Goal: Task Accomplishment & Management: Use online tool/utility

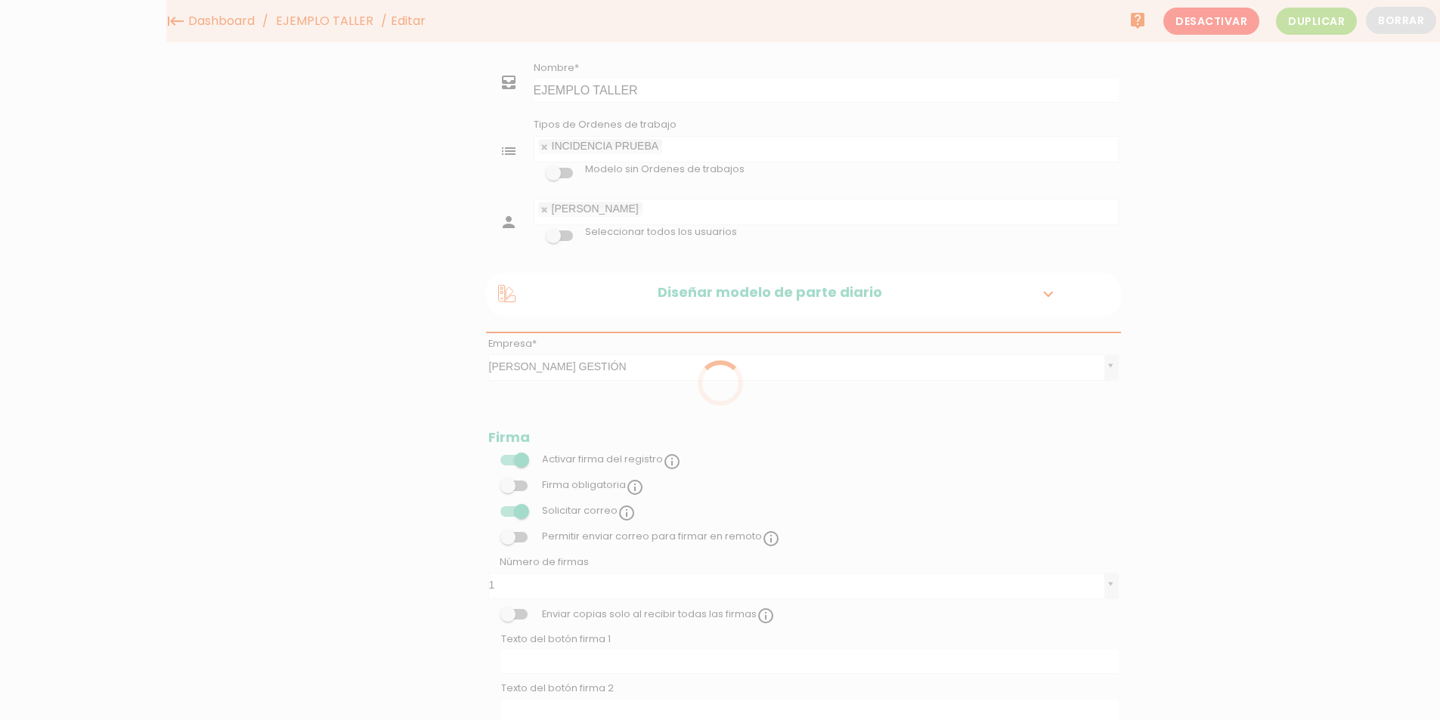
scroll to position [901, 0]
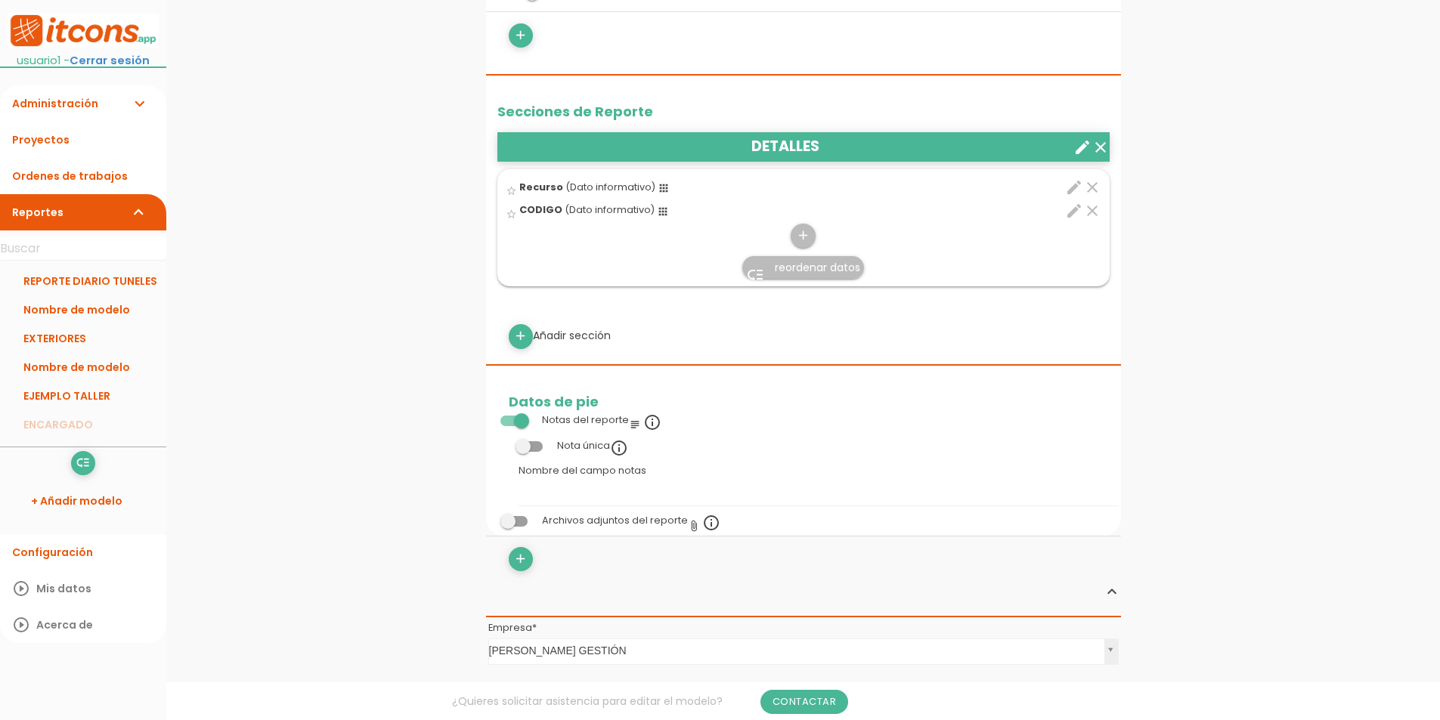
scroll to position [378, 0]
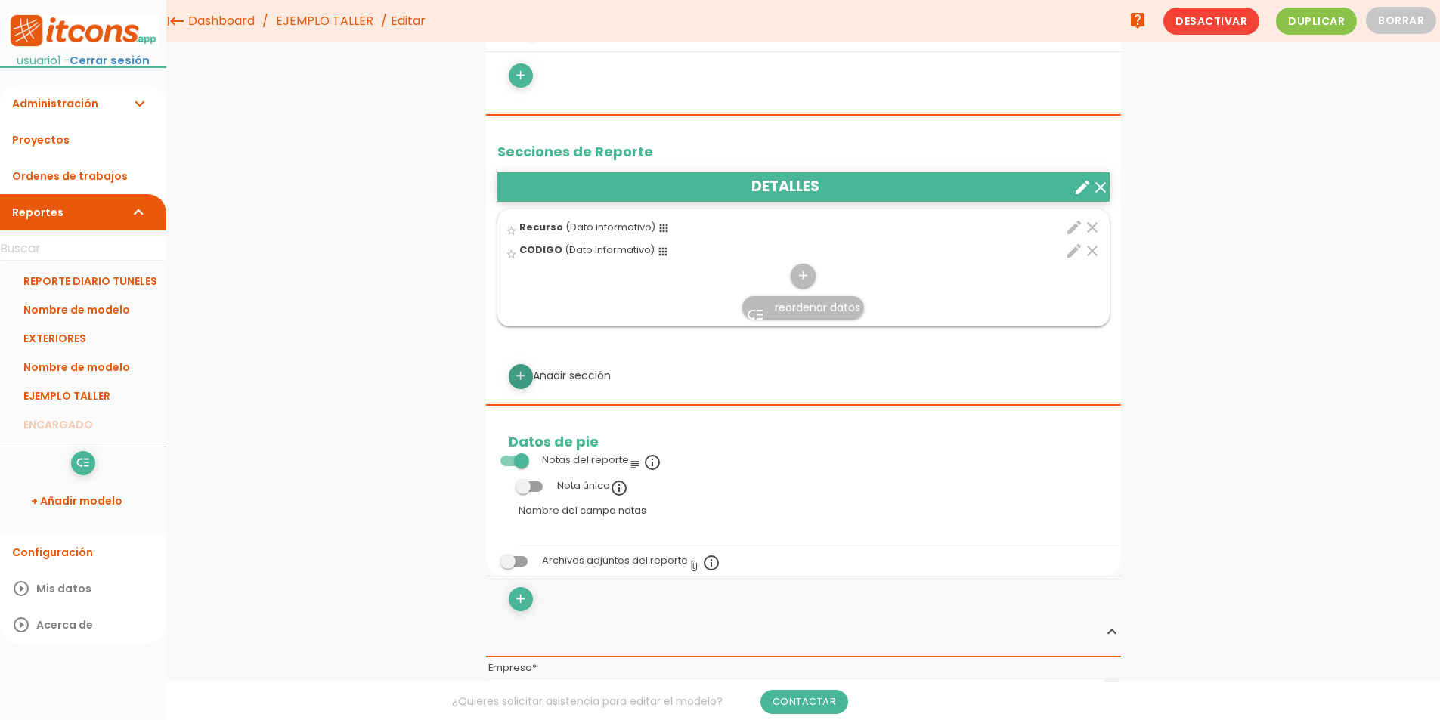
click at [510, 379] on link "add" at bounding box center [521, 376] width 24 height 24
select select
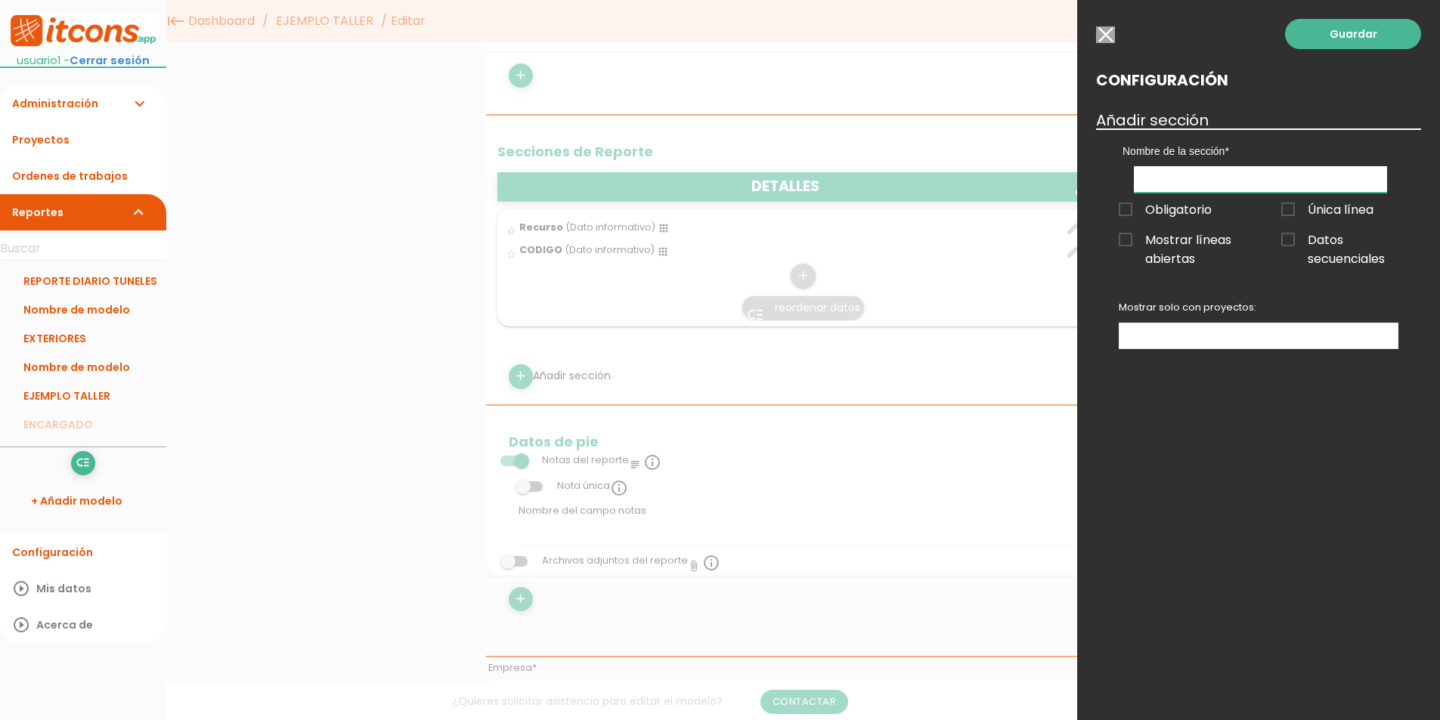
click at [1218, 190] on input "text" at bounding box center [1260, 179] width 253 height 26
type input "t"
type input "TAREAS DE MANTENIMIENTO"
click at [1178, 212] on span "Obligatorio" at bounding box center [1165, 209] width 93 height 19
click at [0, 0] on input "Obligatorio" at bounding box center [0, 0] width 0 height 0
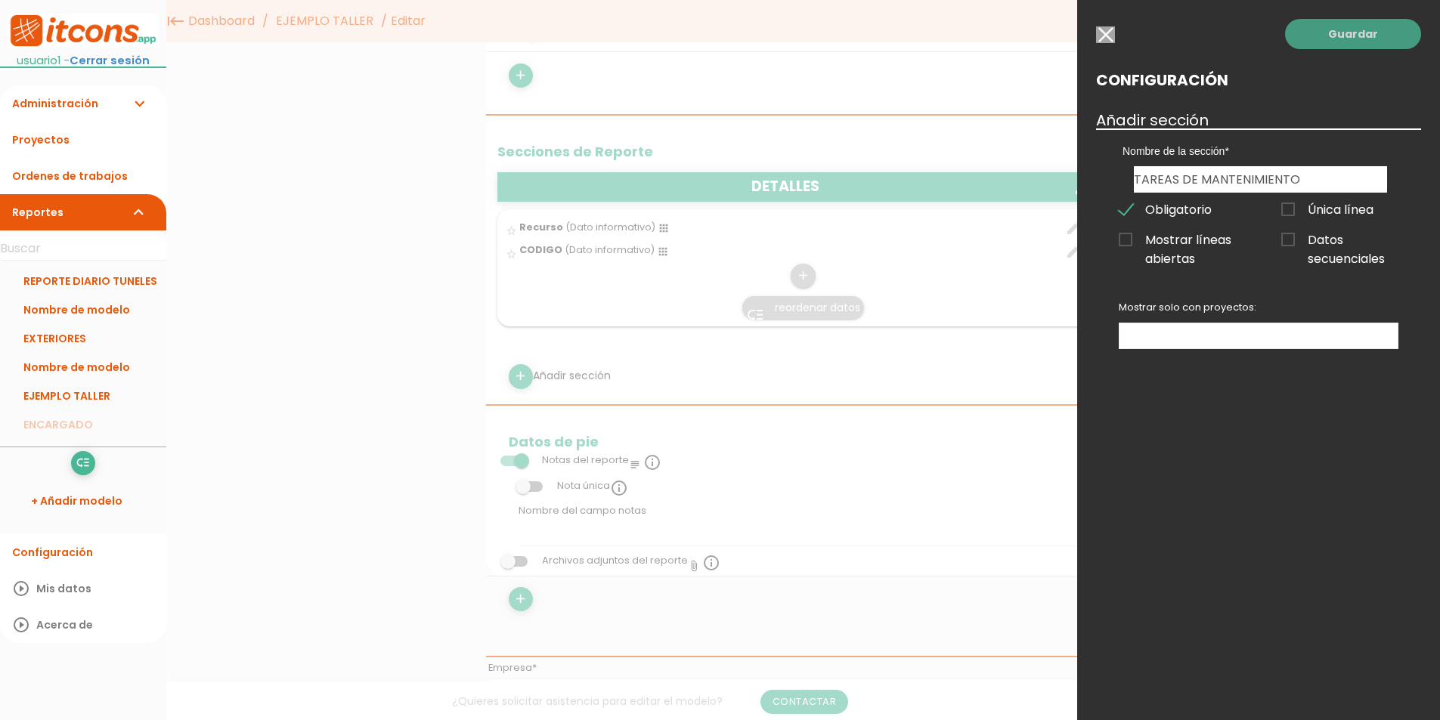
click at [1350, 42] on link "Guardar" at bounding box center [1353, 34] width 136 height 30
